Goal: Task Accomplishment & Management: Complete application form

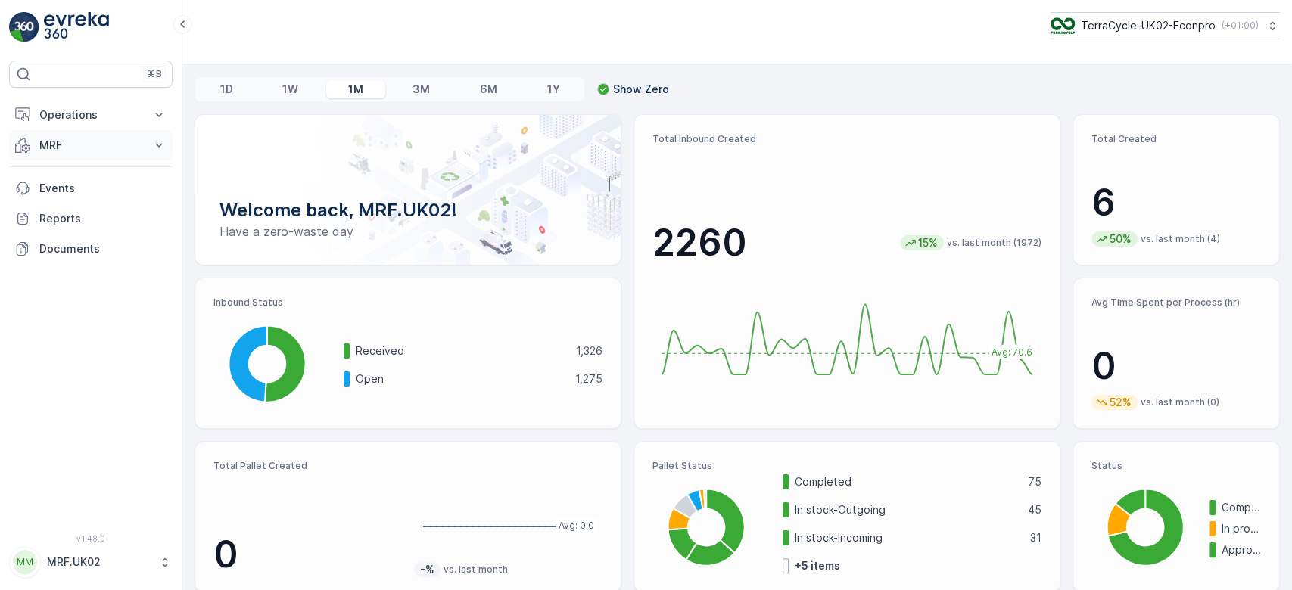
click at [41, 132] on button "MRF" at bounding box center [90, 145] width 163 height 30
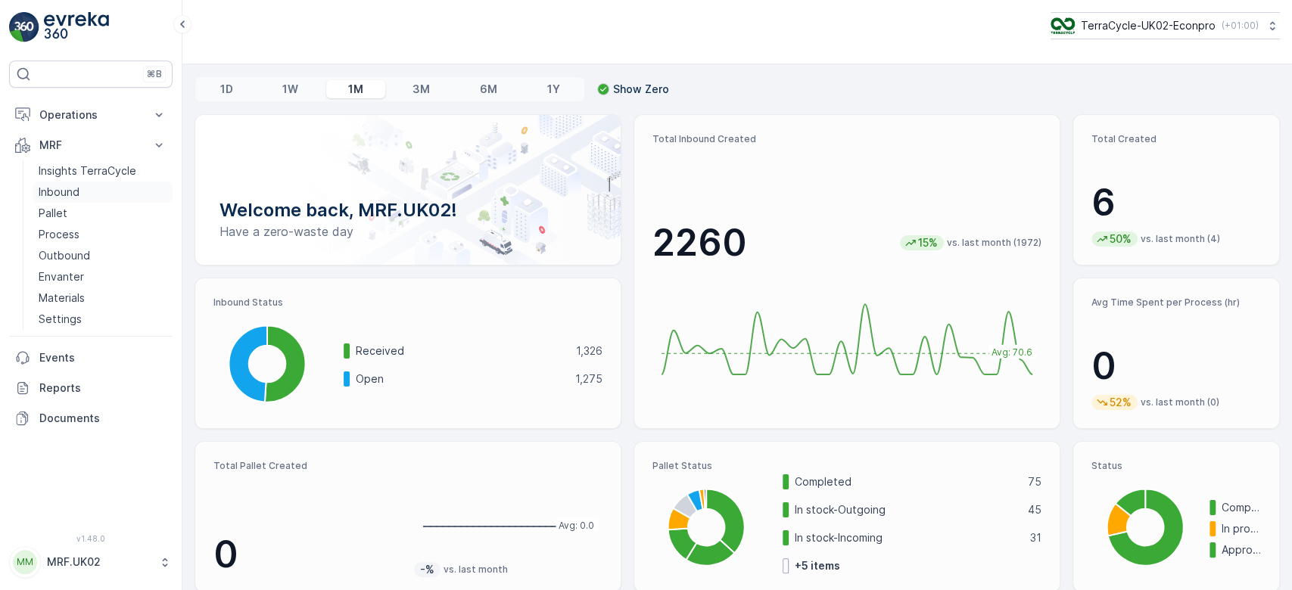
click at [102, 187] on link "Inbound" at bounding box center [103, 192] width 140 height 21
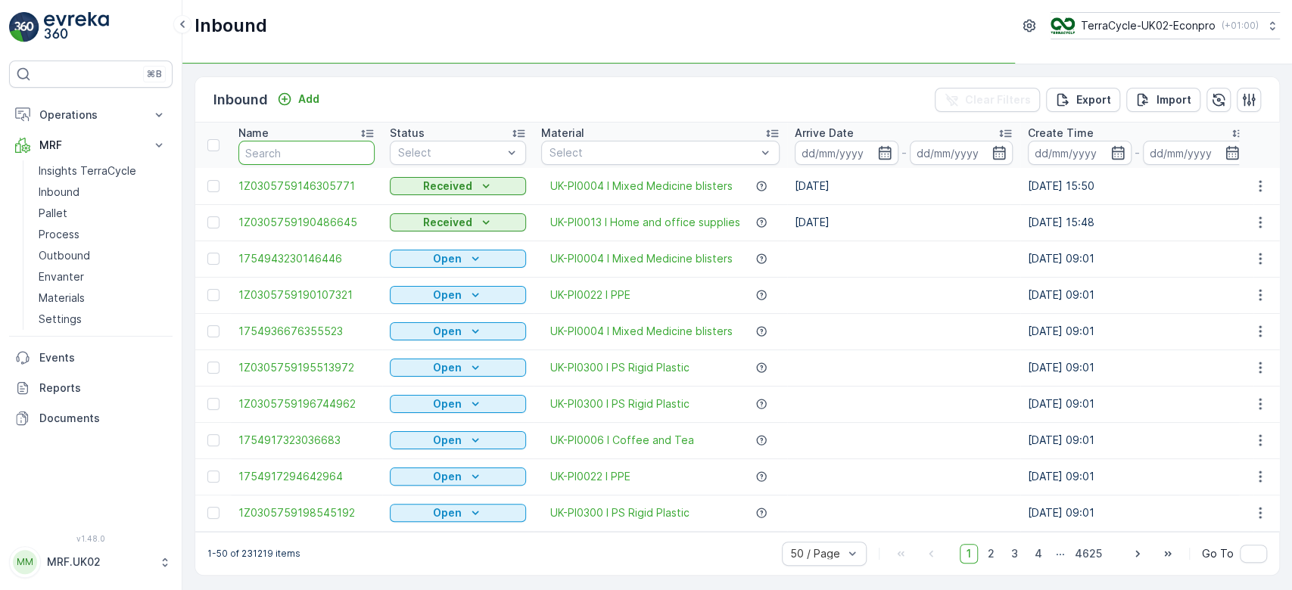
click at [297, 148] on input "text" at bounding box center [306, 153] width 136 height 24
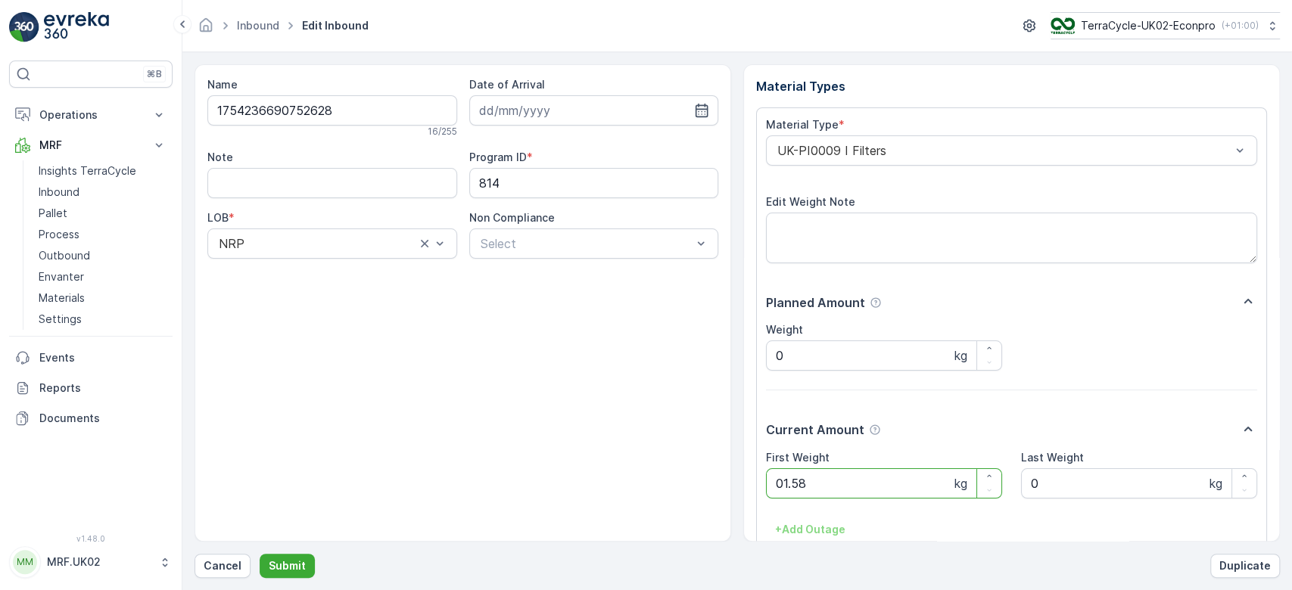
click at [260, 554] on button "Submit" at bounding box center [287, 566] width 55 height 24
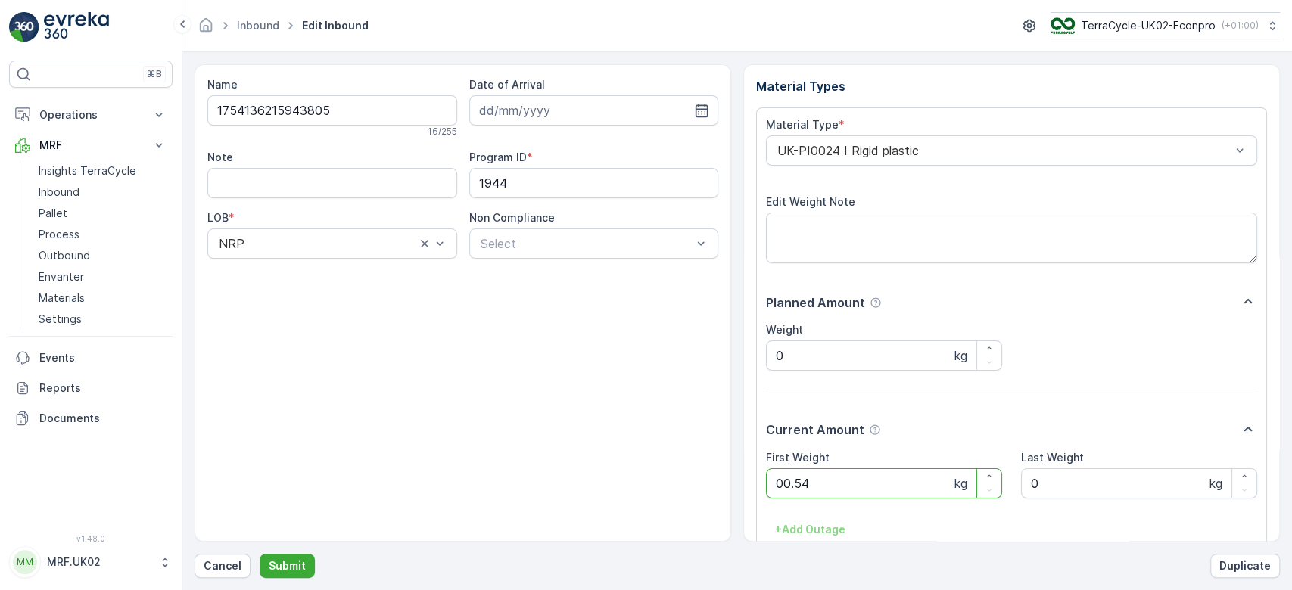
click at [260, 554] on button "Submit" at bounding box center [287, 566] width 55 height 24
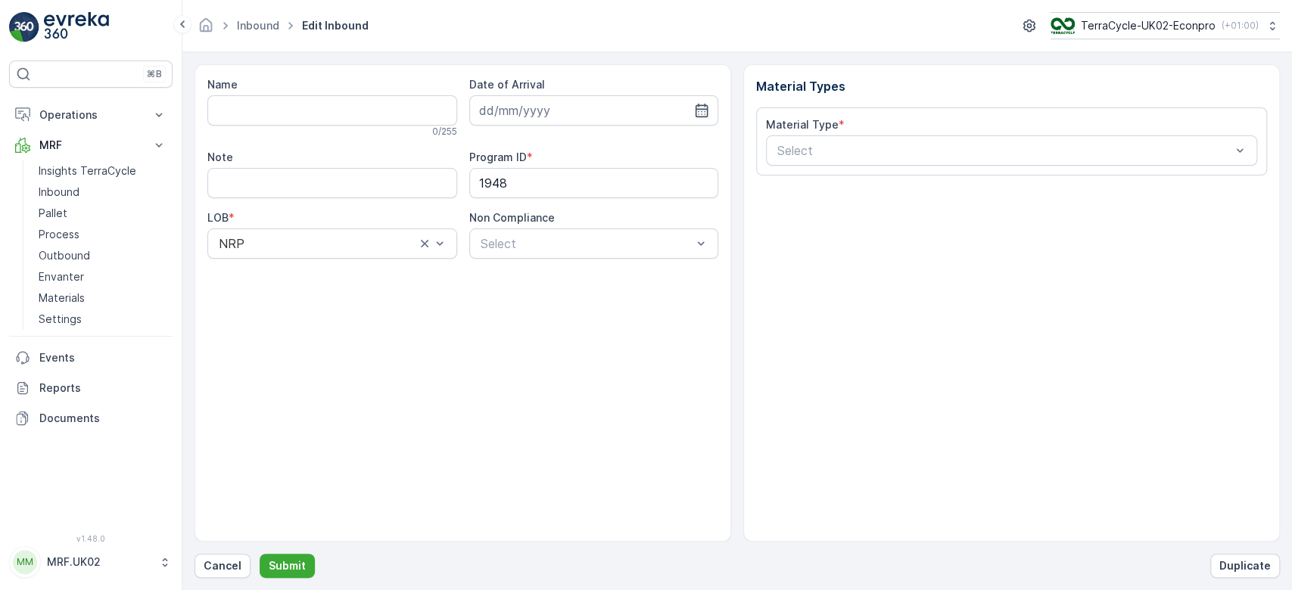
type input "1754768142936098"
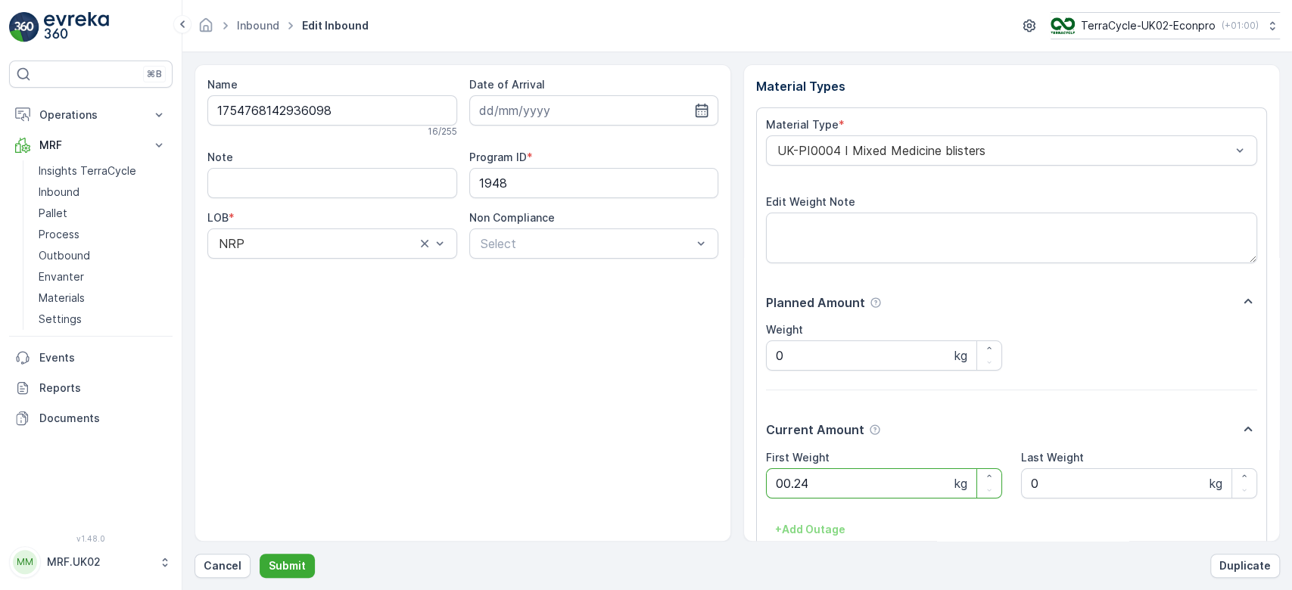
click at [260, 554] on button "Submit" at bounding box center [287, 566] width 55 height 24
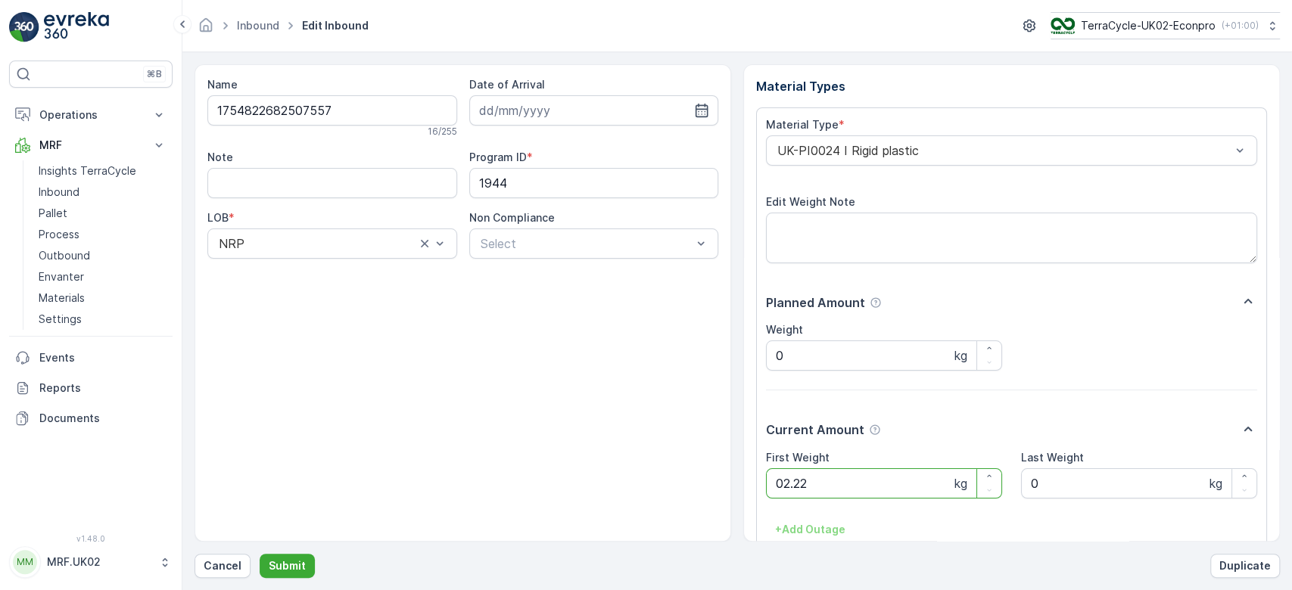
click at [260, 554] on button "Submit" at bounding box center [287, 566] width 55 height 24
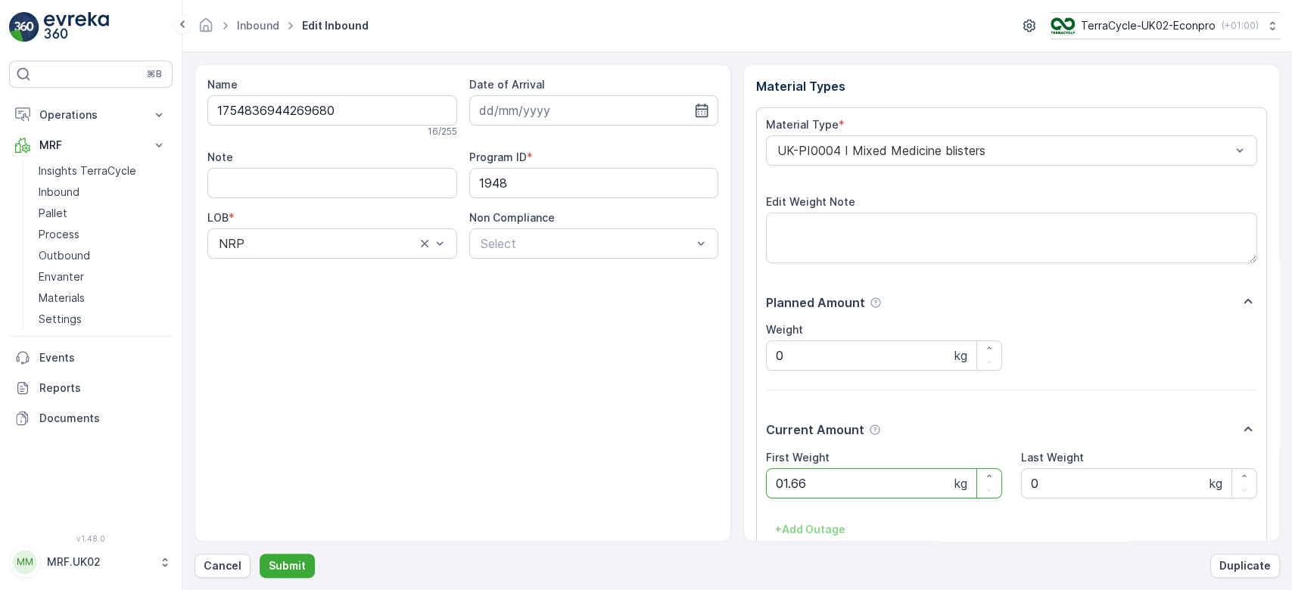
click at [260, 554] on button "Submit" at bounding box center [287, 566] width 55 height 24
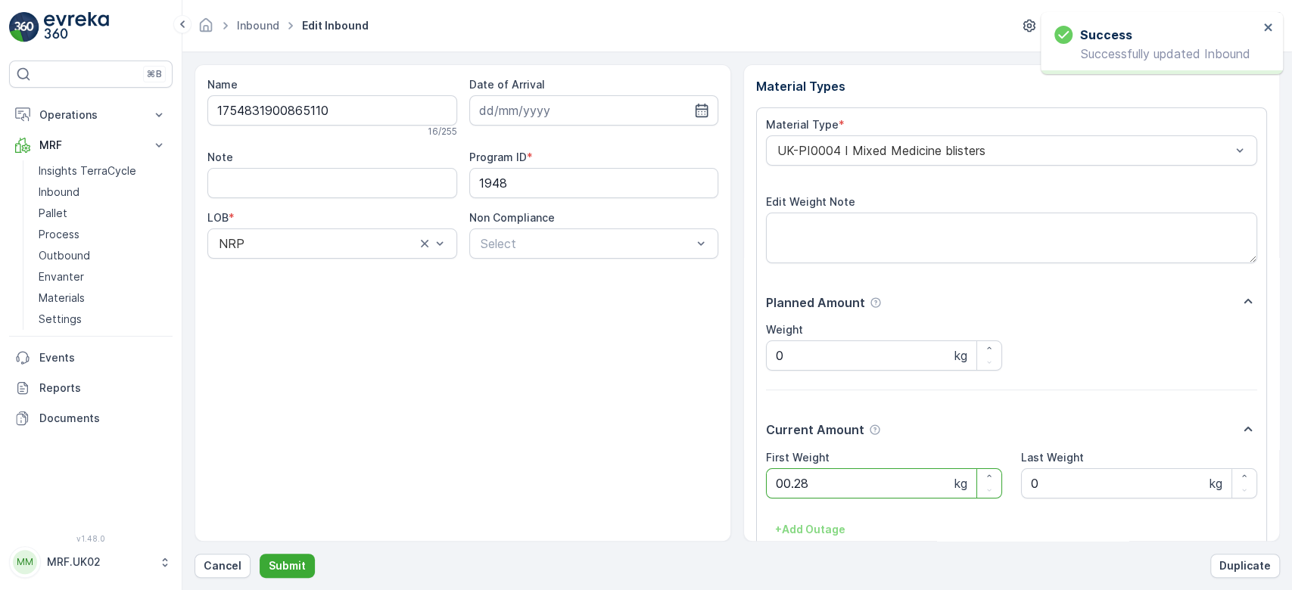
click at [260, 554] on button "Submit" at bounding box center [287, 566] width 55 height 24
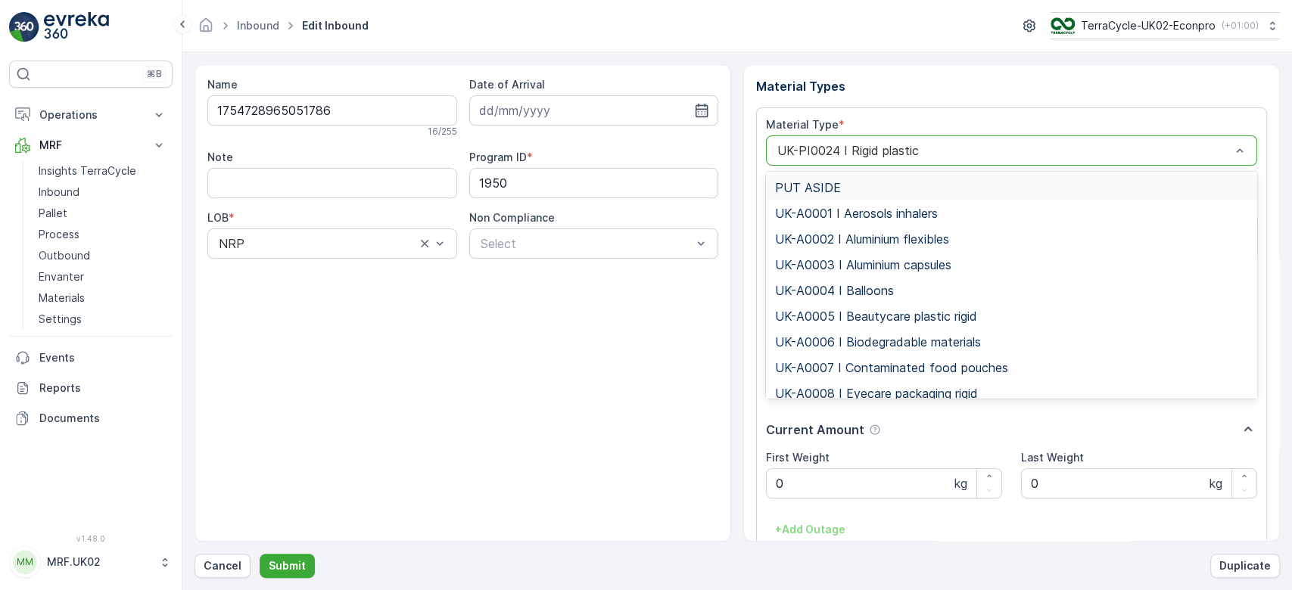
click at [895, 151] on div at bounding box center [1004, 151] width 456 height 14
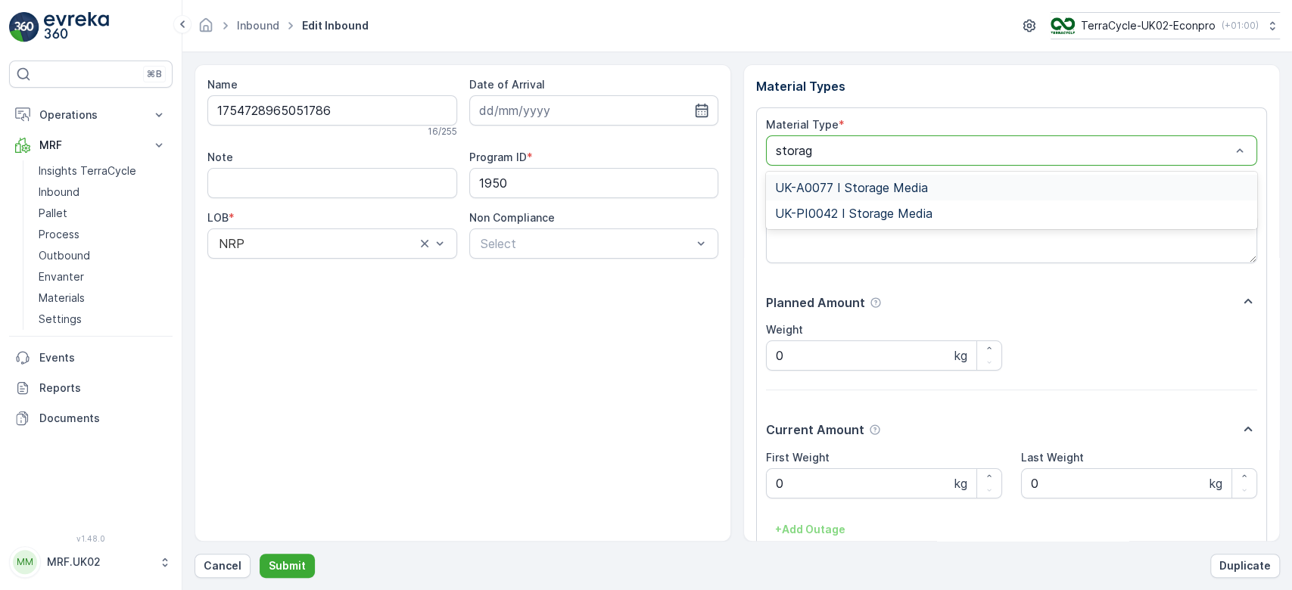
type input "storage"
click at [920, 203] on div "UK-PI0042 I Storage Media" at bounding box center [1011, 214] width 491 height 26
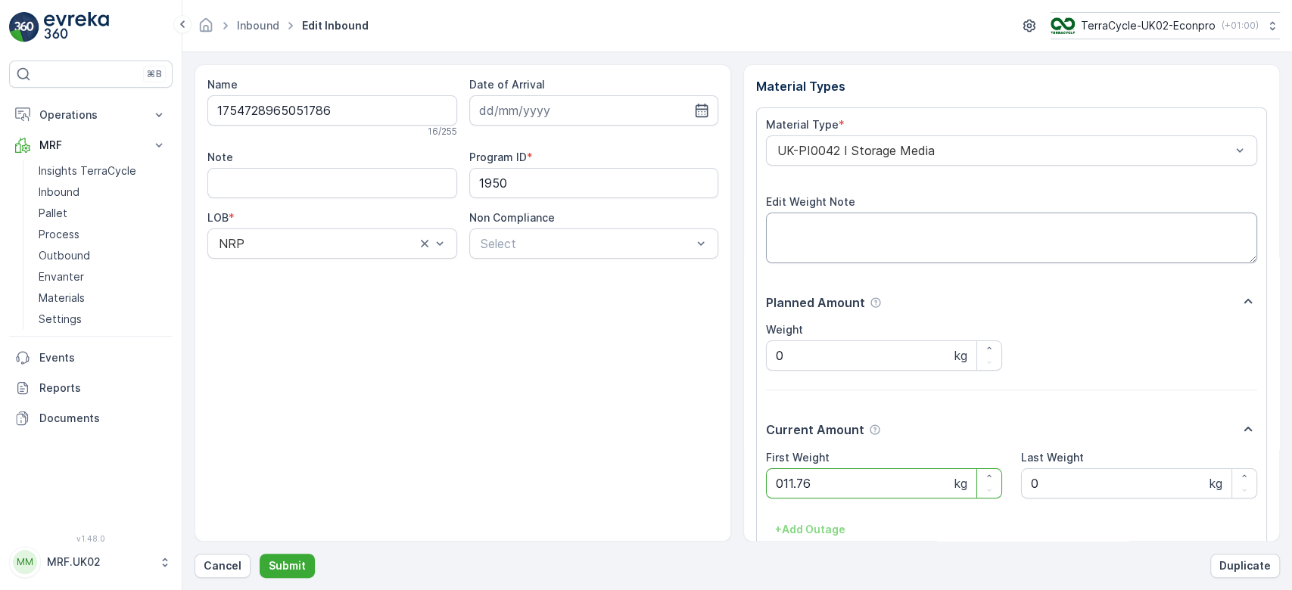
click at [260, 554] on button "Submit" at bounding box center [287, 566] width 55 height 24
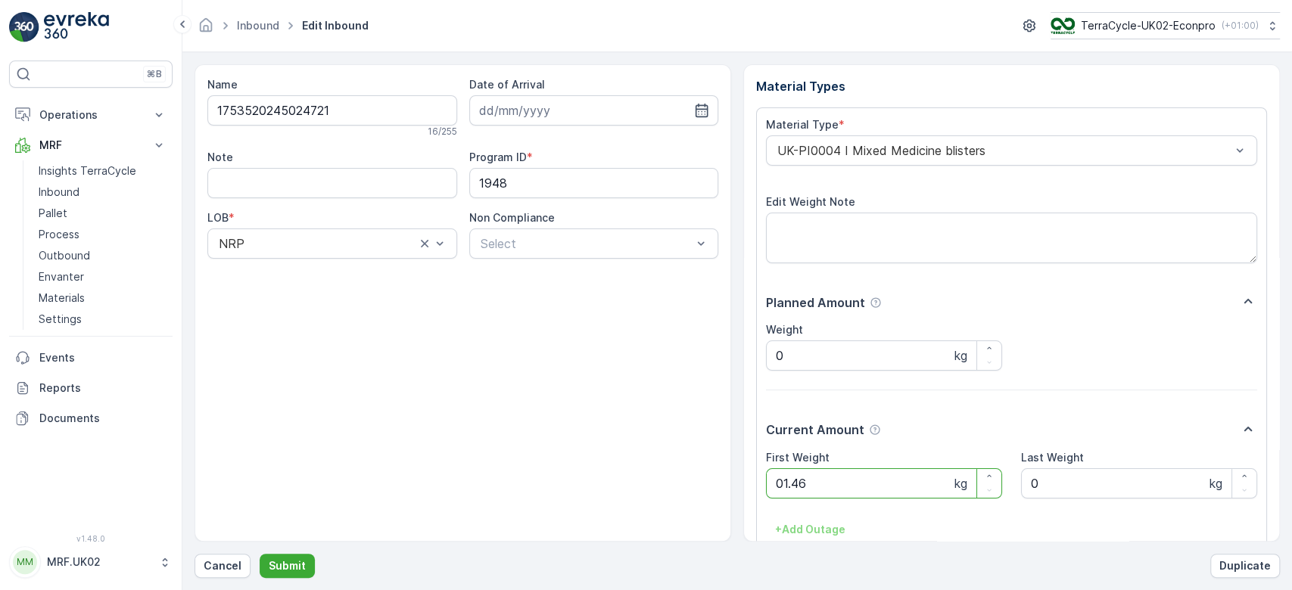
click at [260, 554] on button "Submit" at bounding box center [287, 566] width 55 height 24
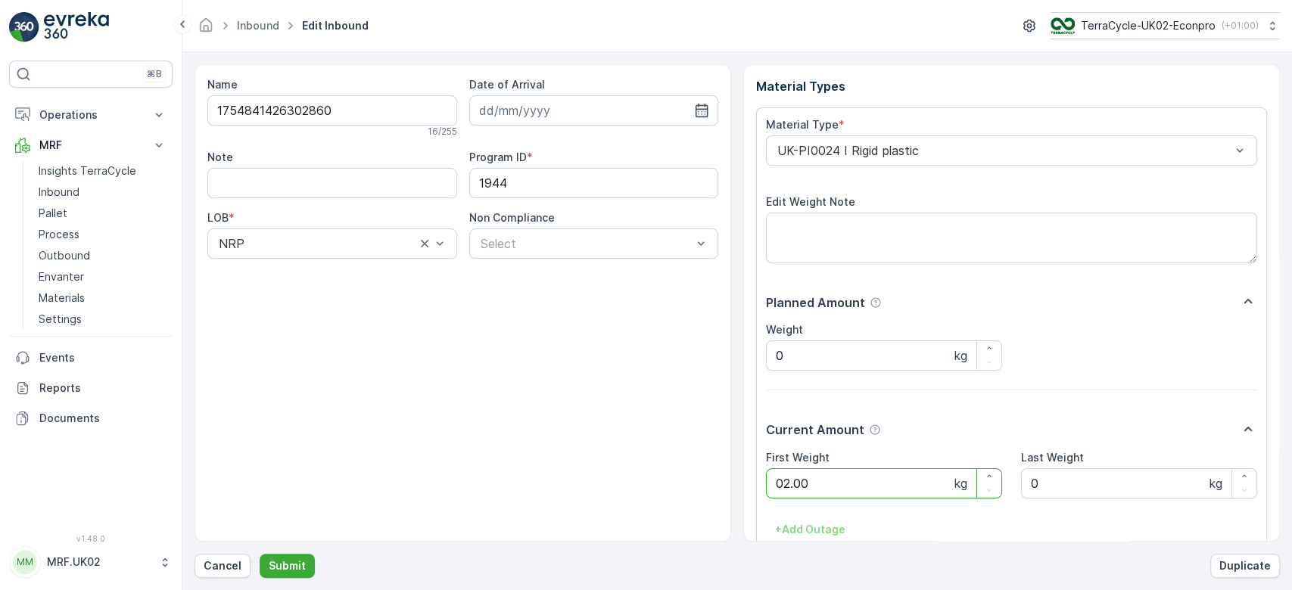
click at [260, 554] on button "Submit" at bounding box center [287, 566] width 55 height 24
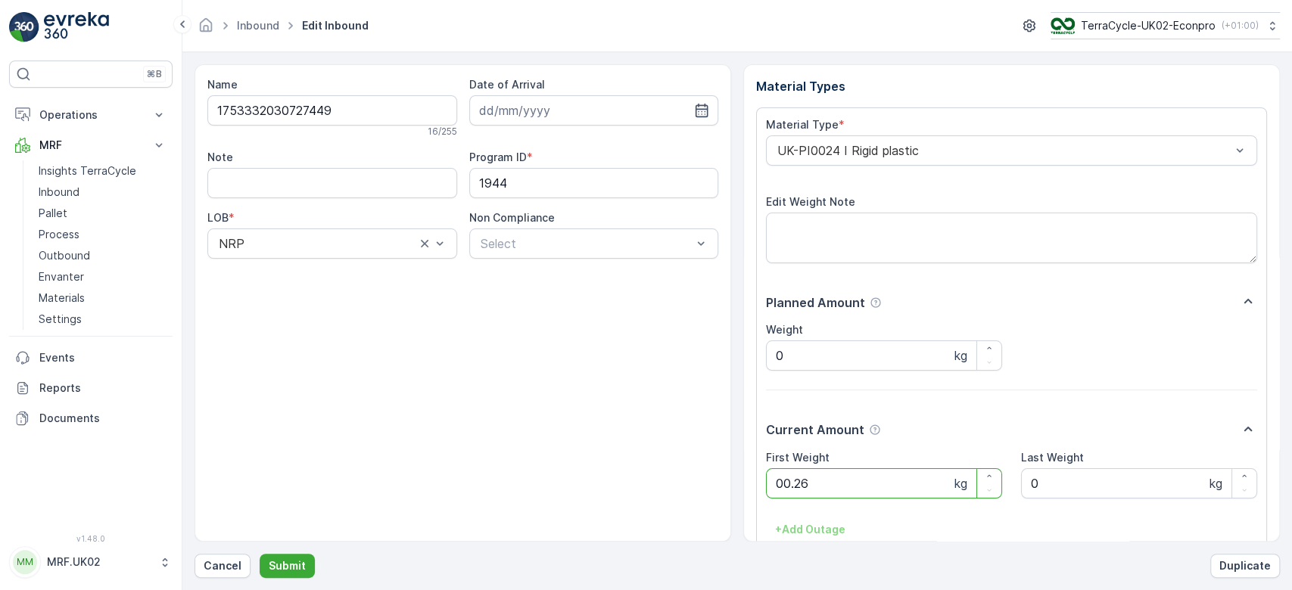
click at [260, 554] on button "Submit" at bounding box center [287, 566] width 55 height 24
